Goal: Information Seeking & Learning: Check status

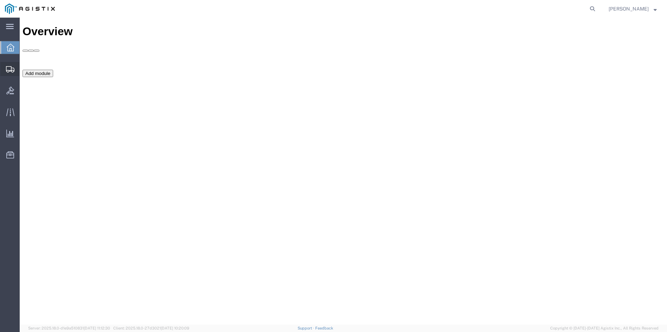
click at [0, 0] on span "Shipment Manager" at bounding box center [0, 0] width 0 height 0
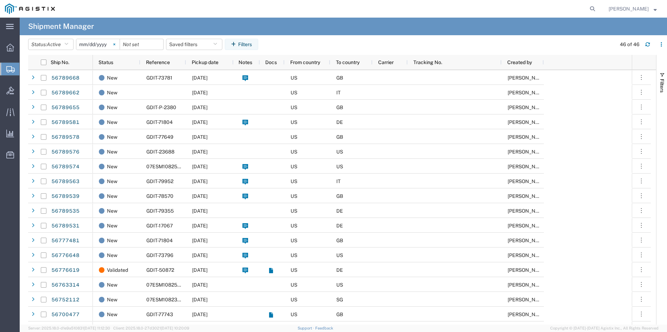
click at [115, 43] on svg-icon at bounding box center [114, 44] width 11 height 11
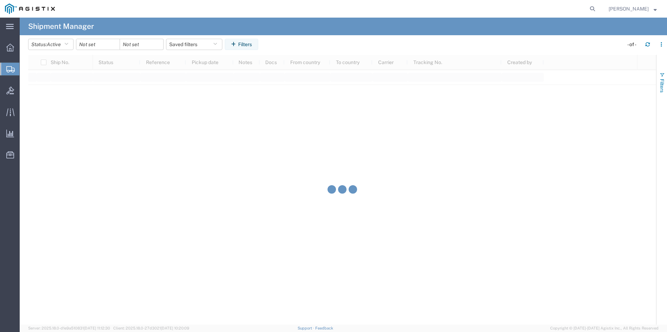
click at [665, 75] on button "Filters" at bounding box center [662, 82] width 11 height 38
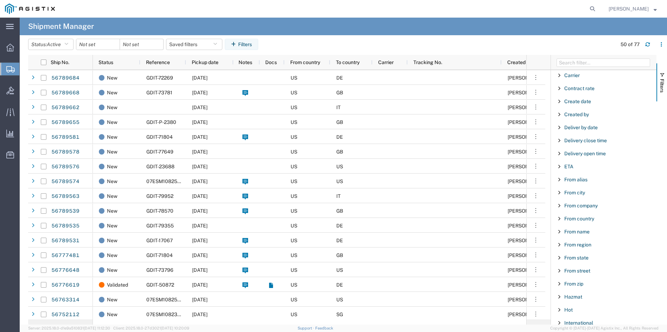
scroll to position [282, 0]
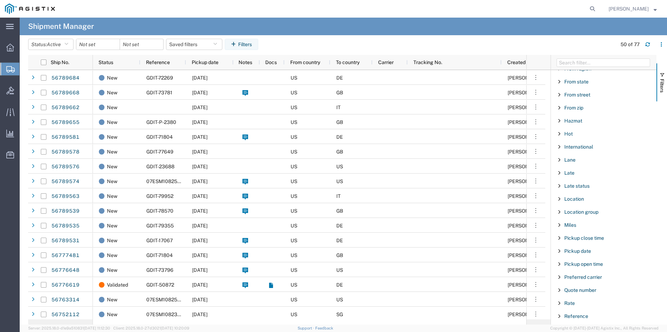
click at [559, 315] on span "Filter List 66 Filters" at bounding box center [560, 316] width 6 height 6
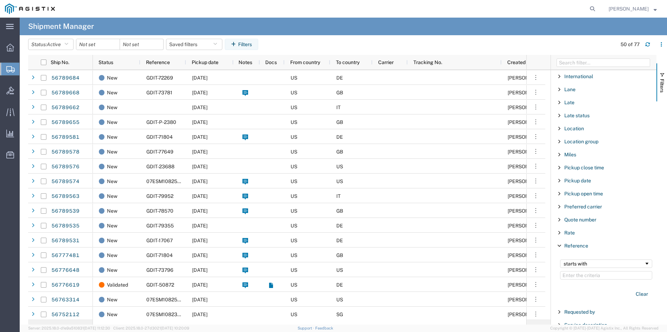
scroll to position [387, 0]
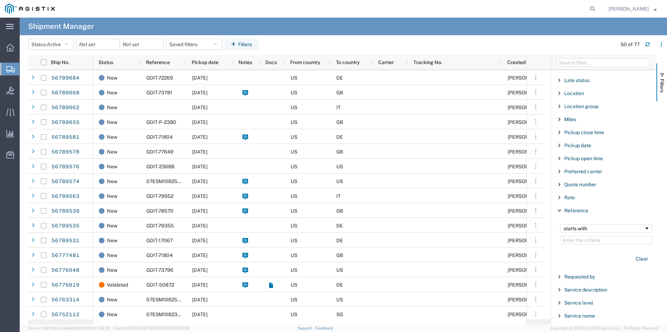
click at [592, 240] on input "Filter Value" at bounding box center [606, 240] width 92 height 8
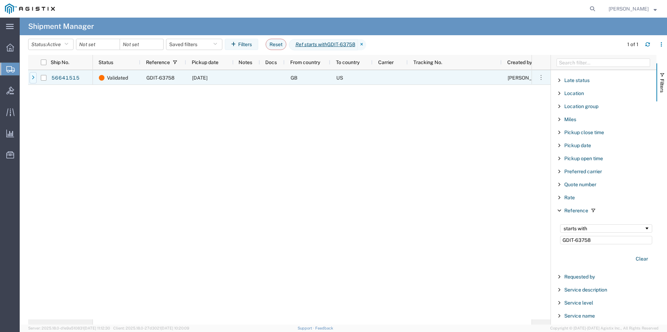
type input "GDIT-63758"
click at [33, 77] on icon at bounding box center [33, 77] width 3 height 5
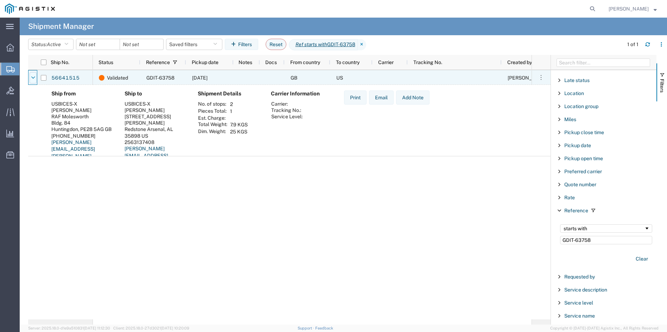
click at [33, 77] on icon at bounding box center [33, 77] width 4 height 5
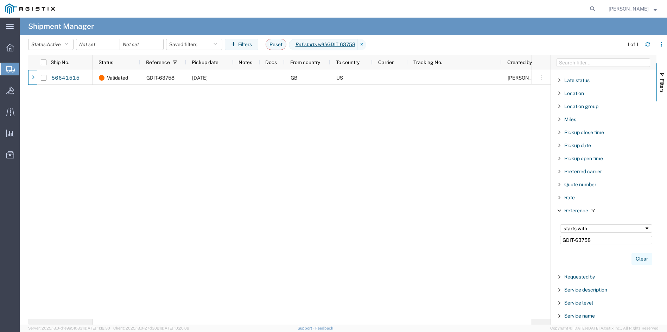
click at [634, 258] on button "Clear" at bounding box center [642, 259] width 21 height 12
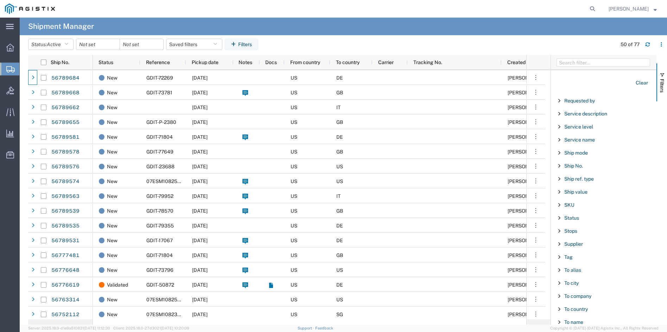
scroll to position [598, 0]
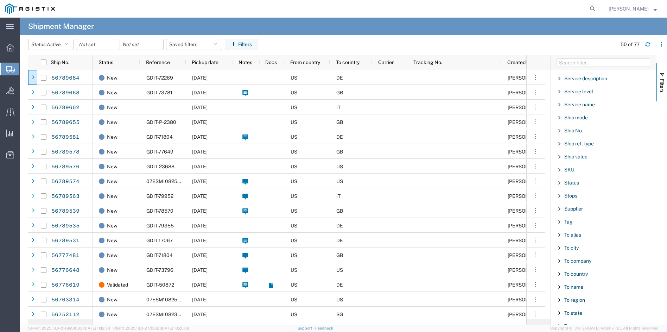
click at [559, 222] on span "Filter List 66 Filters" at bounding box center [560, 222] width 6 height 6
click at [580, 237] on input "Filter List 66 Filters" at bounding box center [599, 236] width 87 height 11
type input "146206"
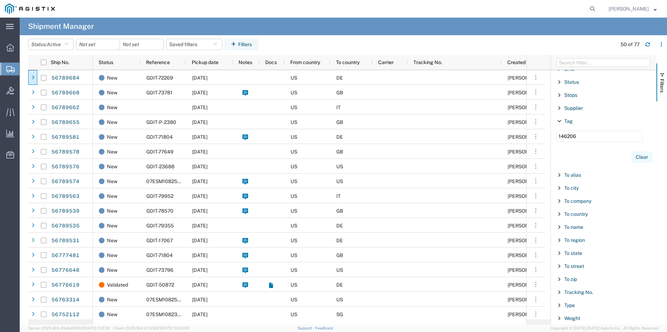
click at [636, 157] on button "Clear" at bounding box center [642, 157] width 21 height 12
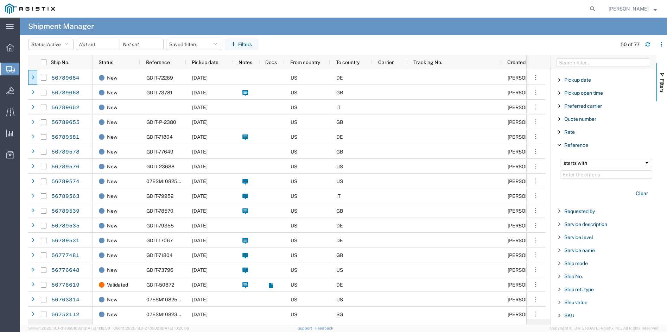
click at [560, 147] on span "Filter List 66 Filters" at bounding box center [560, 145] width 6 height 6
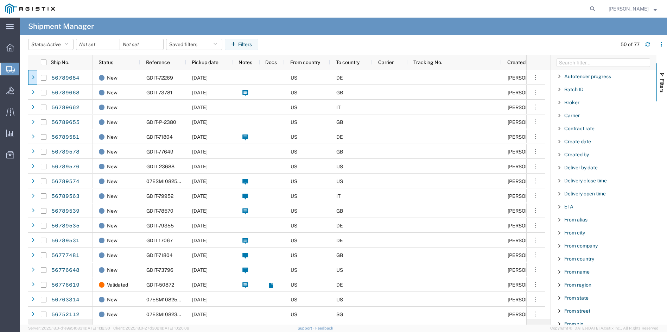
scroll to position [136, 0]
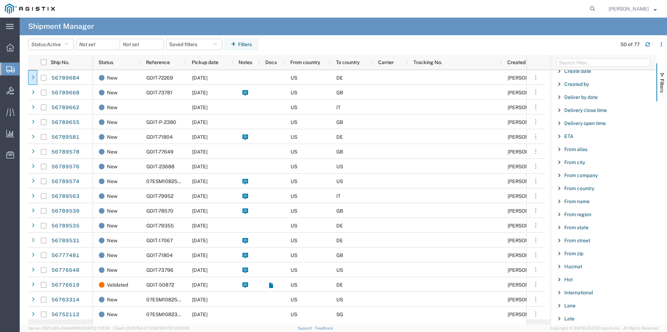
click at [559, 190] on span "Filter List 66 Filters" at bounding box center [560, 188] width 6 height 6
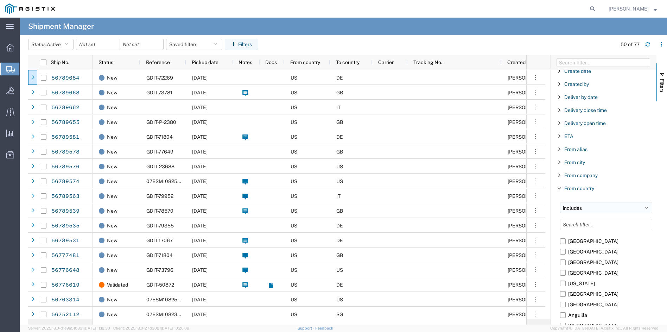
click at [576, 205] on select "includes excludes" at bounding box center [606, 207] width 92 height 11
click at [605, 187] on div "From country" at bounding box center [604, 188] width 106 height 13
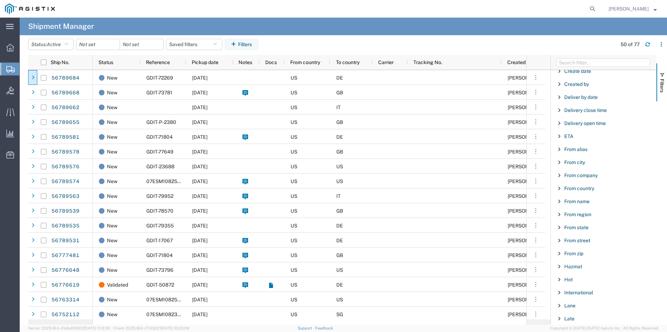
click at [559, 188] on span "Filter List 66 Filters" at bounding box center [560, 188] width 6 height 6
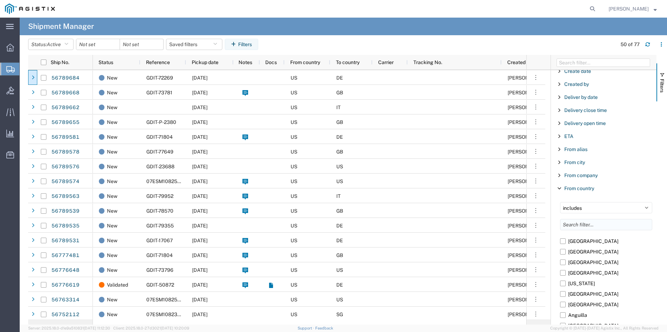
click at [598, 226] on input "Filter List 66 Filters" at bounding box center [606, 224] width 92 height 11
type input "uni"
click at [563, 271] on label "[GEOGRAPHIC_DATA]" at bounding box center [606, 272] width 92 height 11
click at [0, 0] on input "[GEOGRAPHIC_DATA]" at bounding box center [0, 0] width 0 height 0
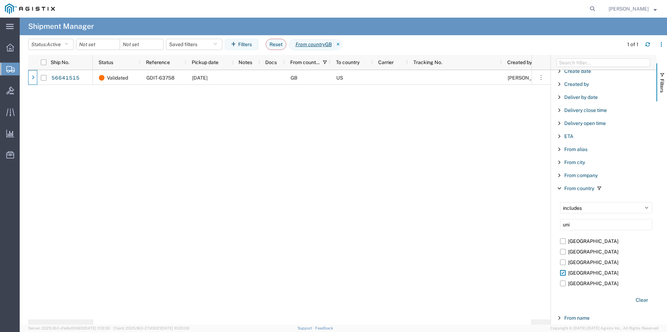
click at [558, 189] on span "Filter List 66 Filters" at bounding box center [560, 188] width 6 height 6
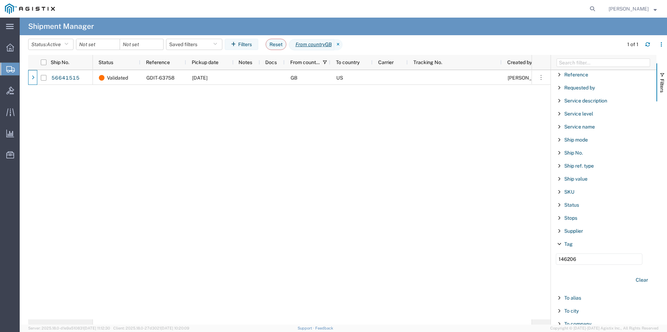
scroll to position [593, 0]
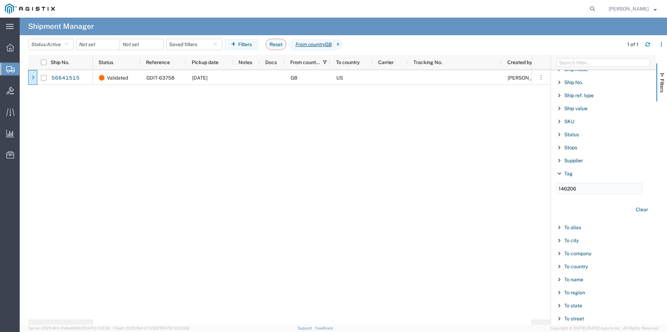
drag, startPoint x: 584, startPoint y: 187, endPoint x: 558, endPoint y: 185, distance: 26.1
click at [558, 185] on input "146206" at bounding box center [599, 188] width 87 height 11
click at [557, 278] on span "Filter List 66 Filters" at bounding box center [560, 277] width 6 height 6
click at [585, 315] on input "Filter List 66 Filters" at bounding box center [606, 313] width 92 height 11
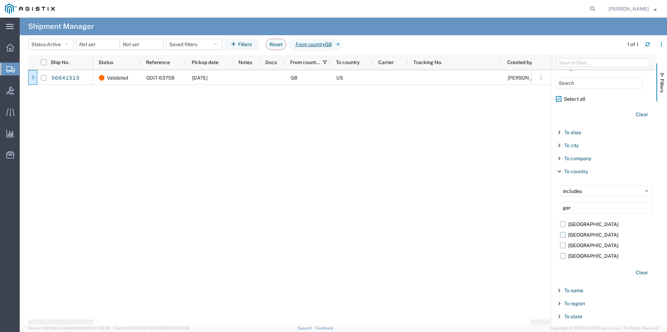
type input "ger"
click at [565, 234] on label "[GEOGRAPHIC_DATA]" at bounding box center [606, 234] width 92 height 11
click at [0, 0] on input "[GEOGRAPHIC_DATA]" at bounding box center [0, 0] width 0 height 0
click at [55, 42] on span "Active" at bounding box center [54, 45] width 14 height 6
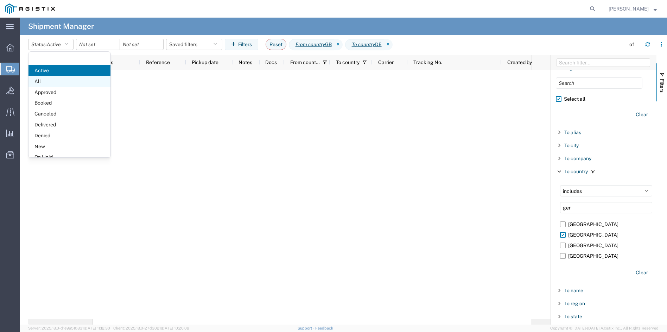
click at [43, 82] on span "All" at bounding box center [70, 81] width 82 height 11
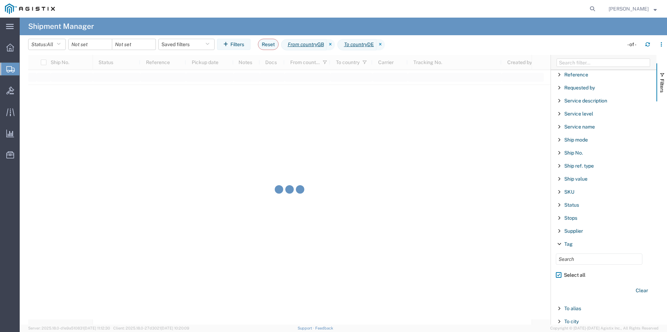
scroll to position [453, 0]
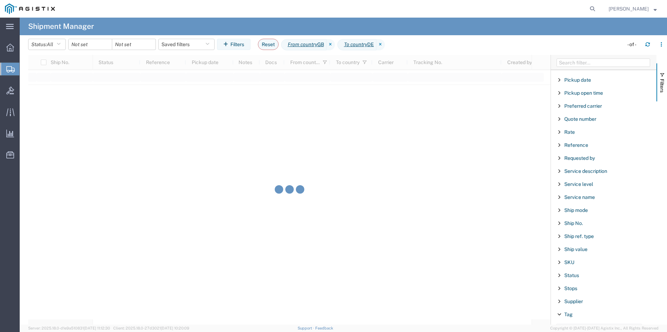
click at [559, 145] on span "Filter List 66 Filters" at bounding box center [560, 145] width 6 height 6
click at [574, 175] on input "Filter Value" at bounding box center [606, 174] width 92 height 8
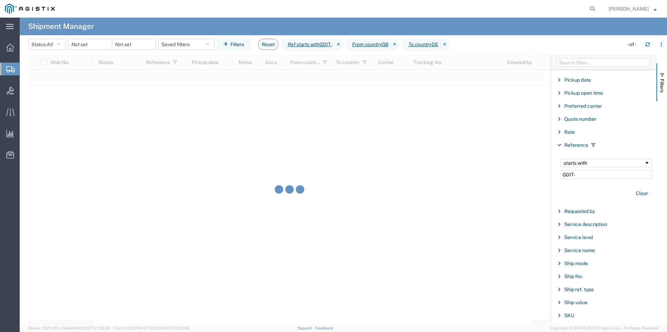
type input "GDIT-"
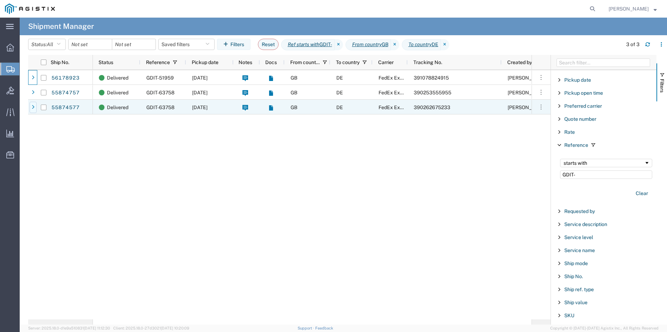
click at [33, 108] on icon at bounding box center [33, 107] width 3 height 5
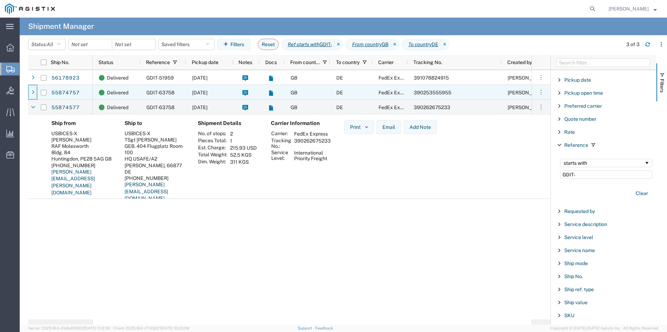
click at [32, 92] on icon at bounding box center [33, 92] width 3 height 5
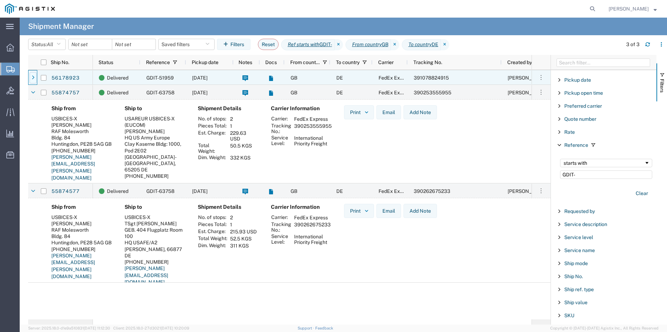
click at [32, 76] on icon at bounding box center [33, 77] width 3 height 5
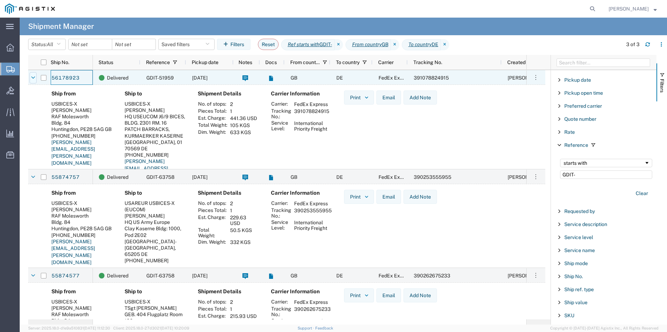
click at [32, 76] on icon at bounding box center [33, 77] width 4 height 5
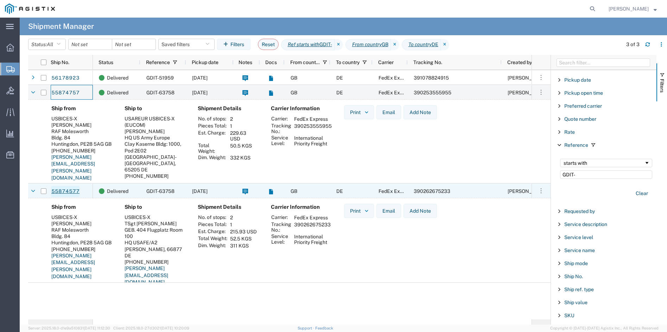
click at [69, 190] on link "55874577" at bounding box center [65, 191] width 29 height 11
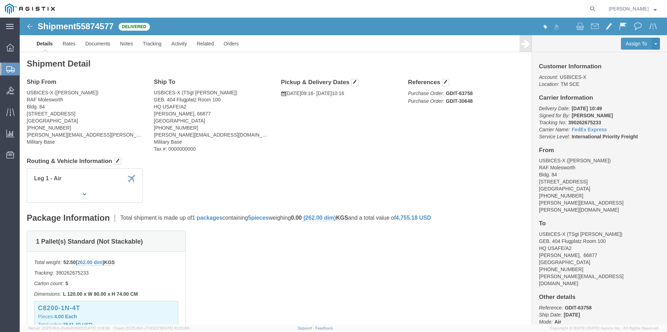
scroll to position [106, 0]
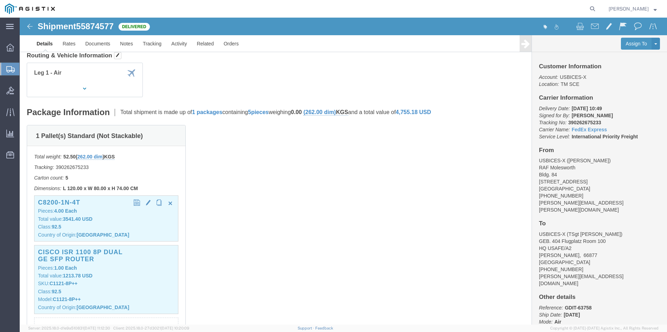
click p "Class: 92.5"
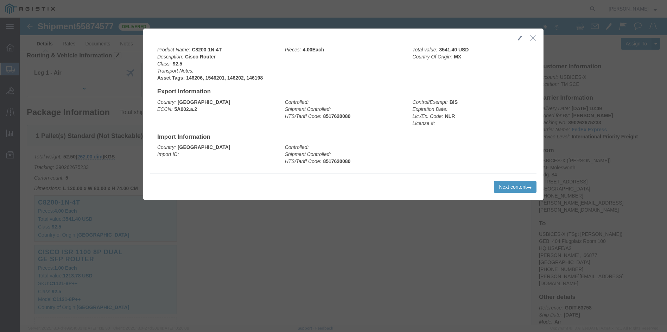
click button "button"
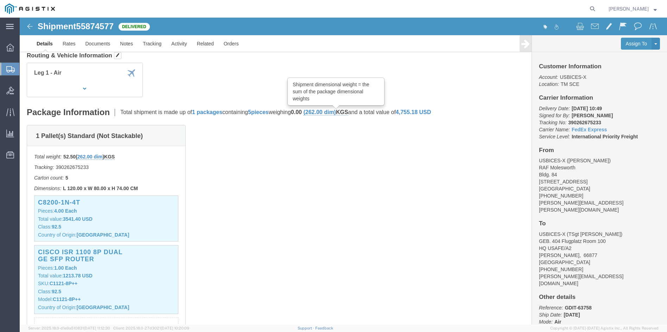
scroll to position [0, 0]
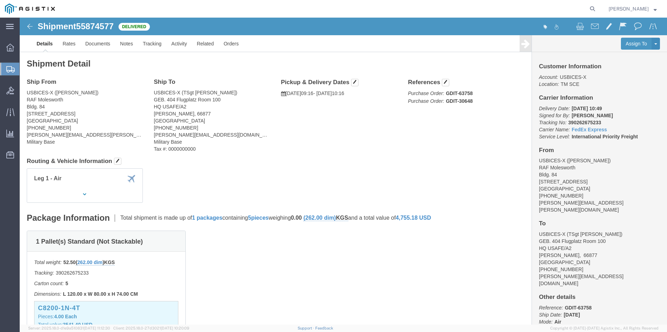
click div "1 Pallet(s) Standard (Not Stackable) Total weight: 52.50 ( 262.00 dim ) KGS Tra…"
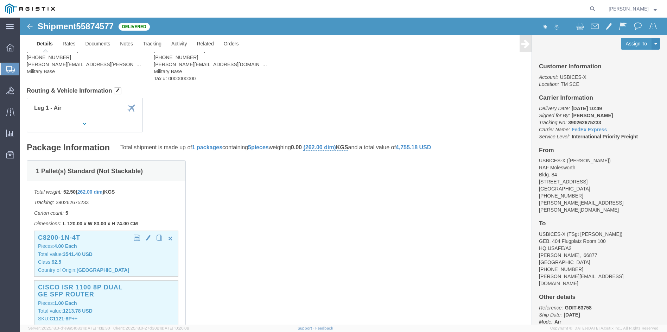
click p "Class: 92.5"
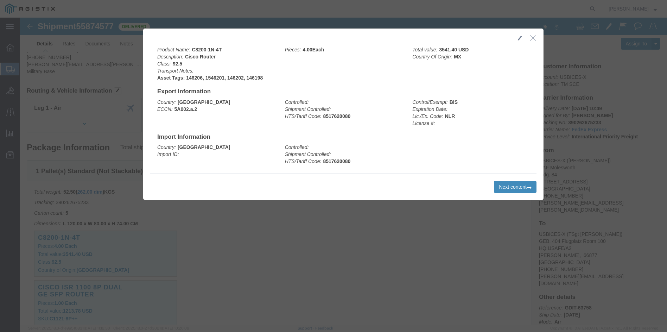
click button "Next content"
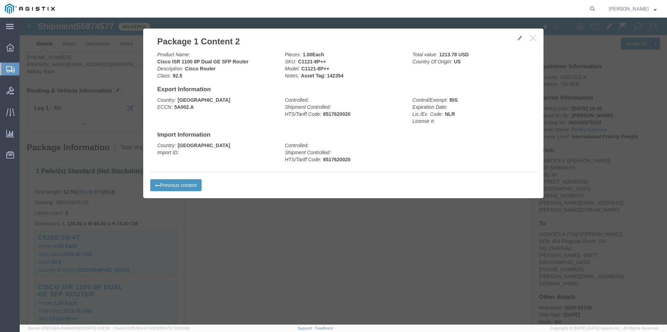
click icon "button"
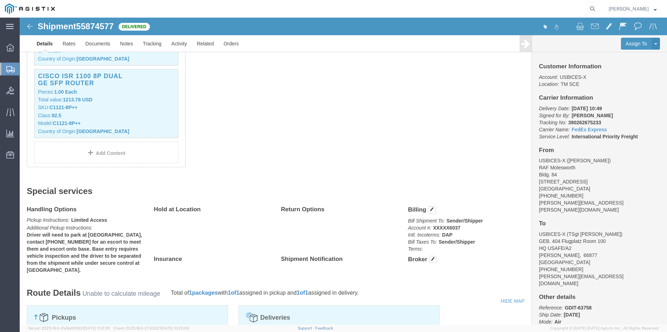
scroll to position [106, 0]
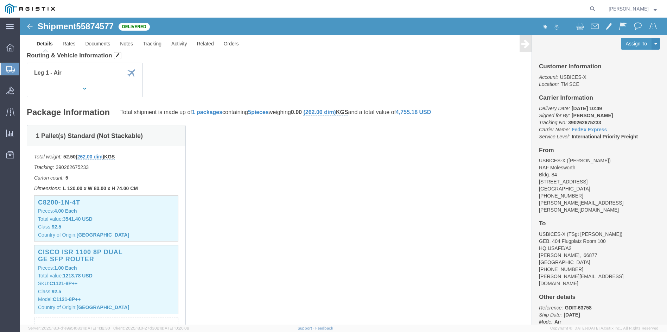
click img
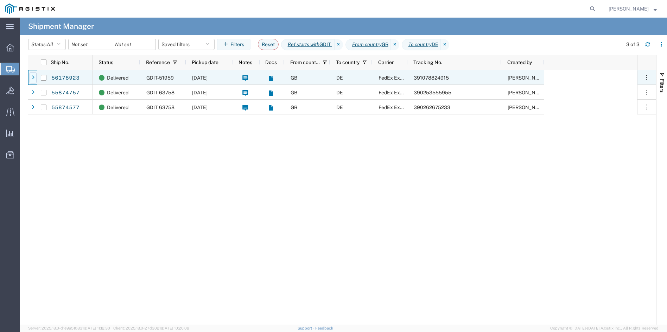
click at [33, 75] on icon at bounding box center [33, 77] width 3 height 5
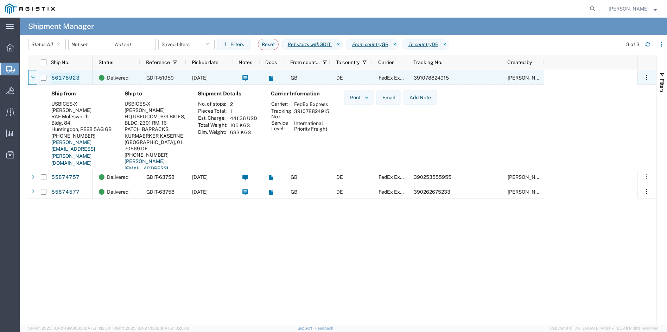
click at [65, 79] on link "56178923" at bounding box center [65, 77] width 29 height 11
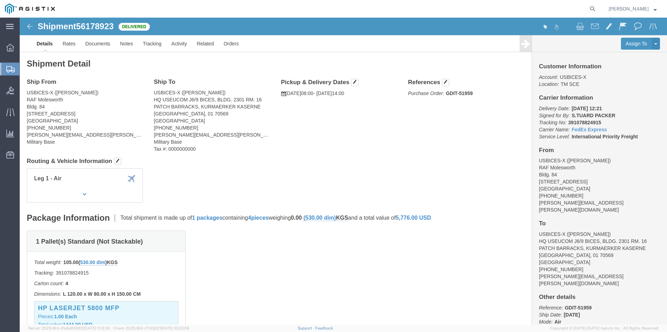
click img
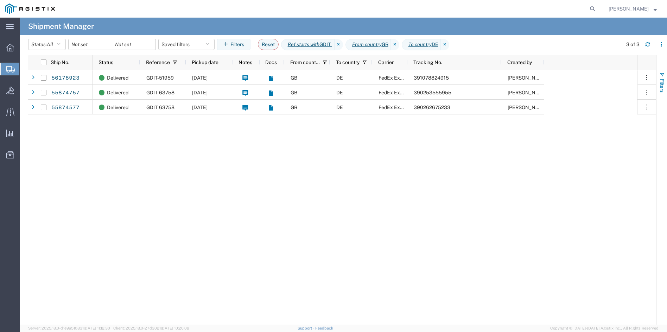
click at [661, 85] on span "Filters" at bounding box center [663, 86] width 6 height 14
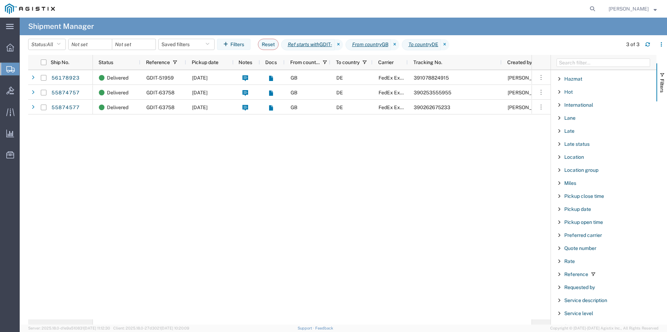
scroll to position [429, 0]
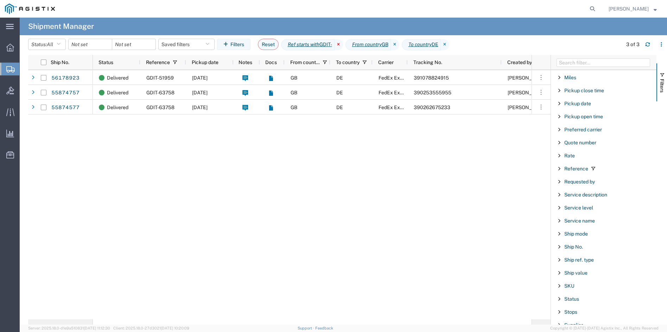
click at [343, 44] on icon at bounding box center [339, 44] width 8 height 11
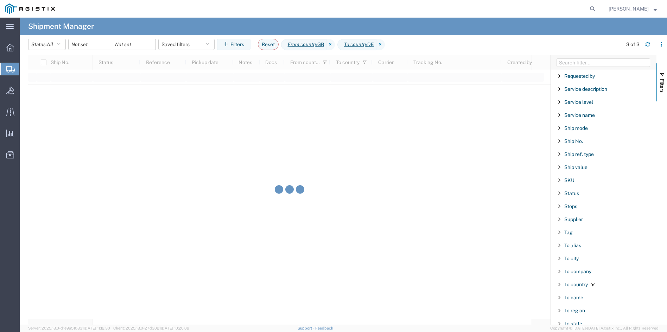
scroll to position [605, 0]
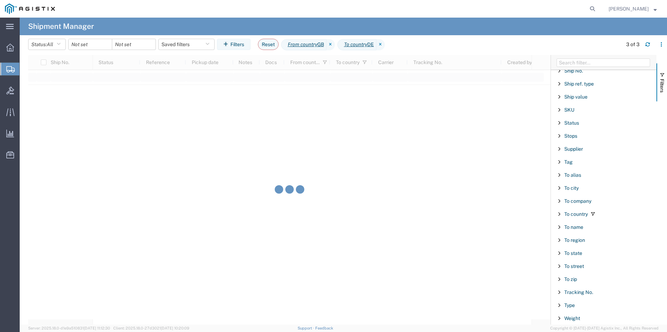
click at [560, 189] on span "Filter List 66 Filters" at bounding box center [560, 188] width 6 height 6
click at [586, 216] on input "Filter Value" at bounding box center [606, 217] width 92 height 8
type input "Patch"
click at [433, 162] on div at bounding box center [289, 190] width 523 height 270
click at [560, 175] on span "Filter List 66 Filters" at bounding box center [560, 175] width 6 height 6
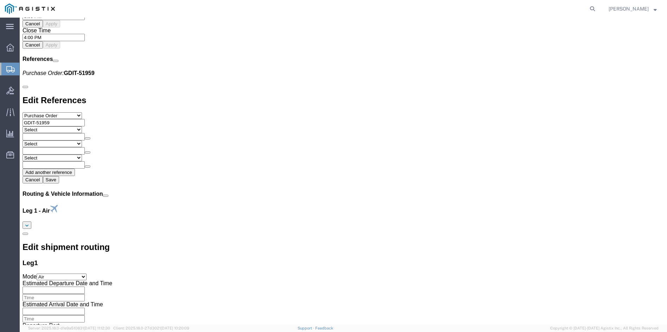
scroll to position [853, 0]
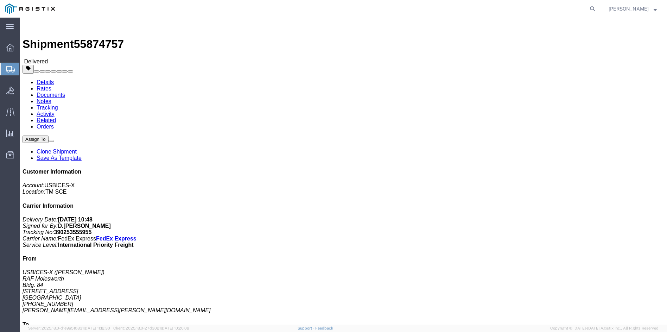
scroll to position [70, 0]
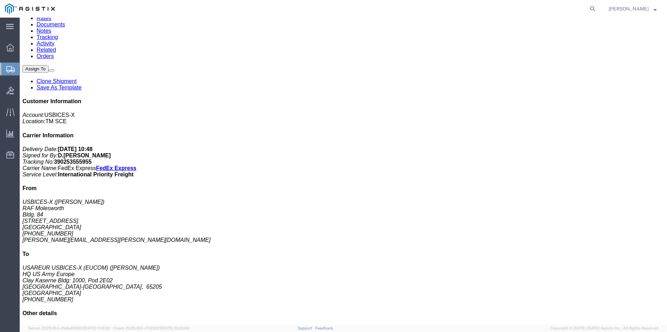
click p "Class: 92.5"
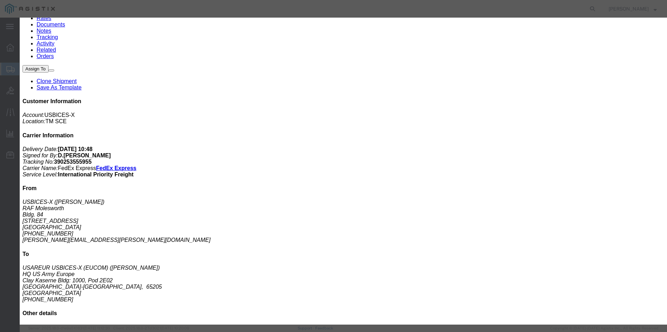
click icon "button"
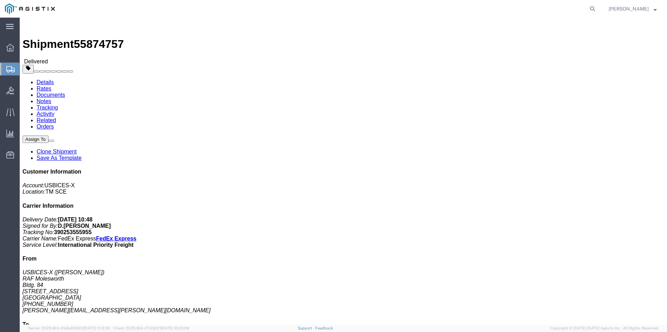
scroll to position [176, 0]
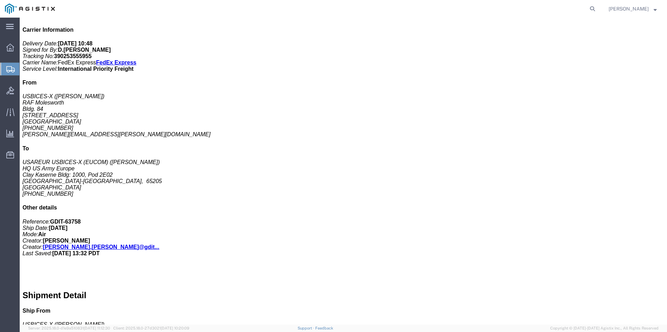
click p "Pieces: 5.00 Each"
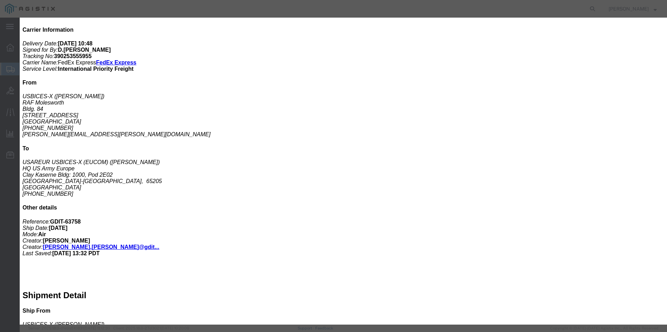
click button "button"
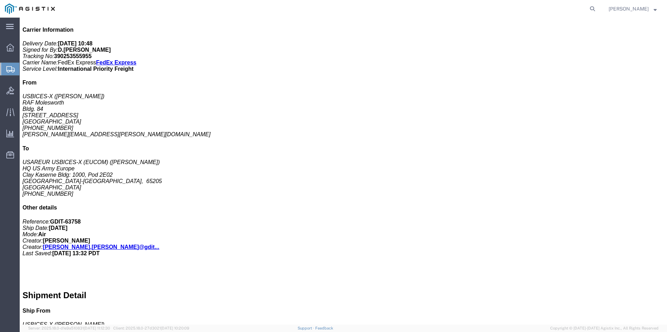
click p "Total value: 4426.75 USD"
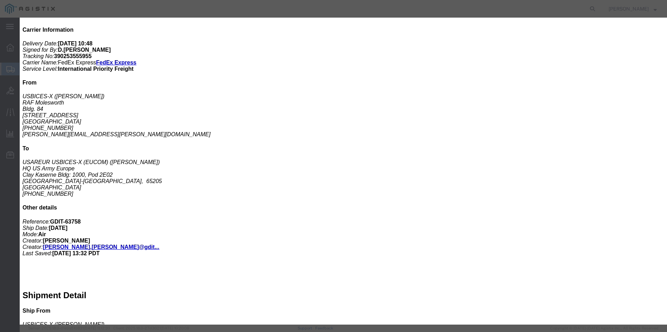
click icon "button"
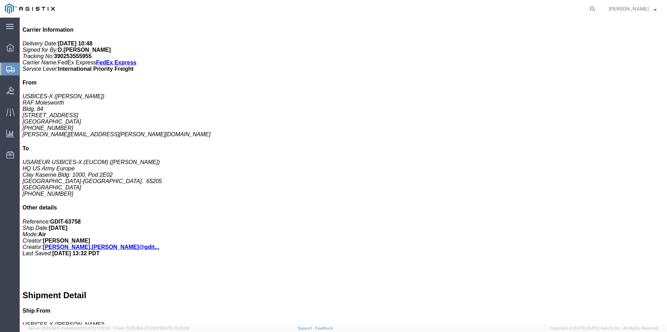
click img
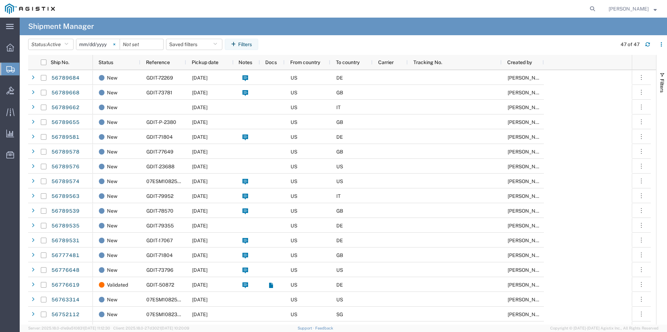
click at [118, 43] on svg-icon at bounding box center [114, 44] width 11 height 11
